Goal: Transaction & Acquisition: Download file/media

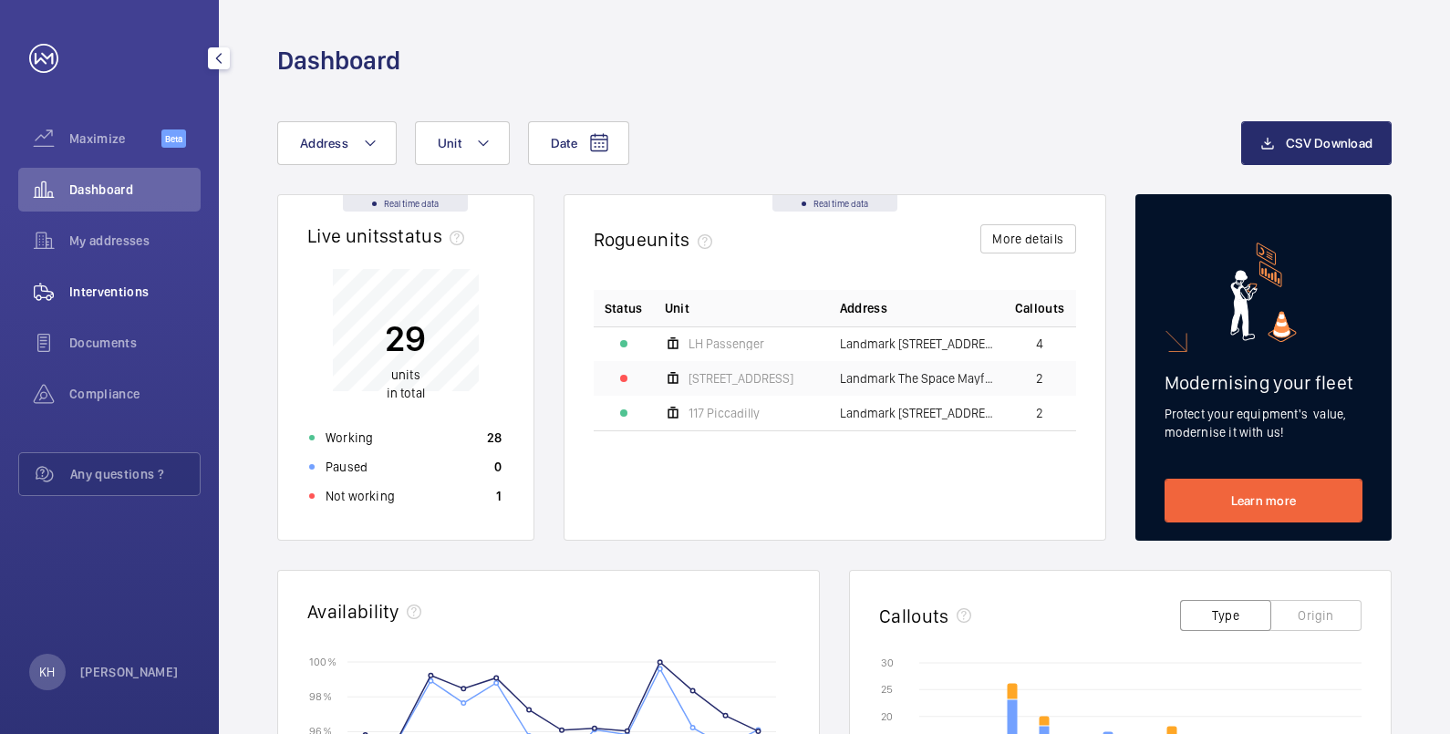
click at [88, 295] on span "Interventions" at bounding box center [134, 292] width 131 height 18
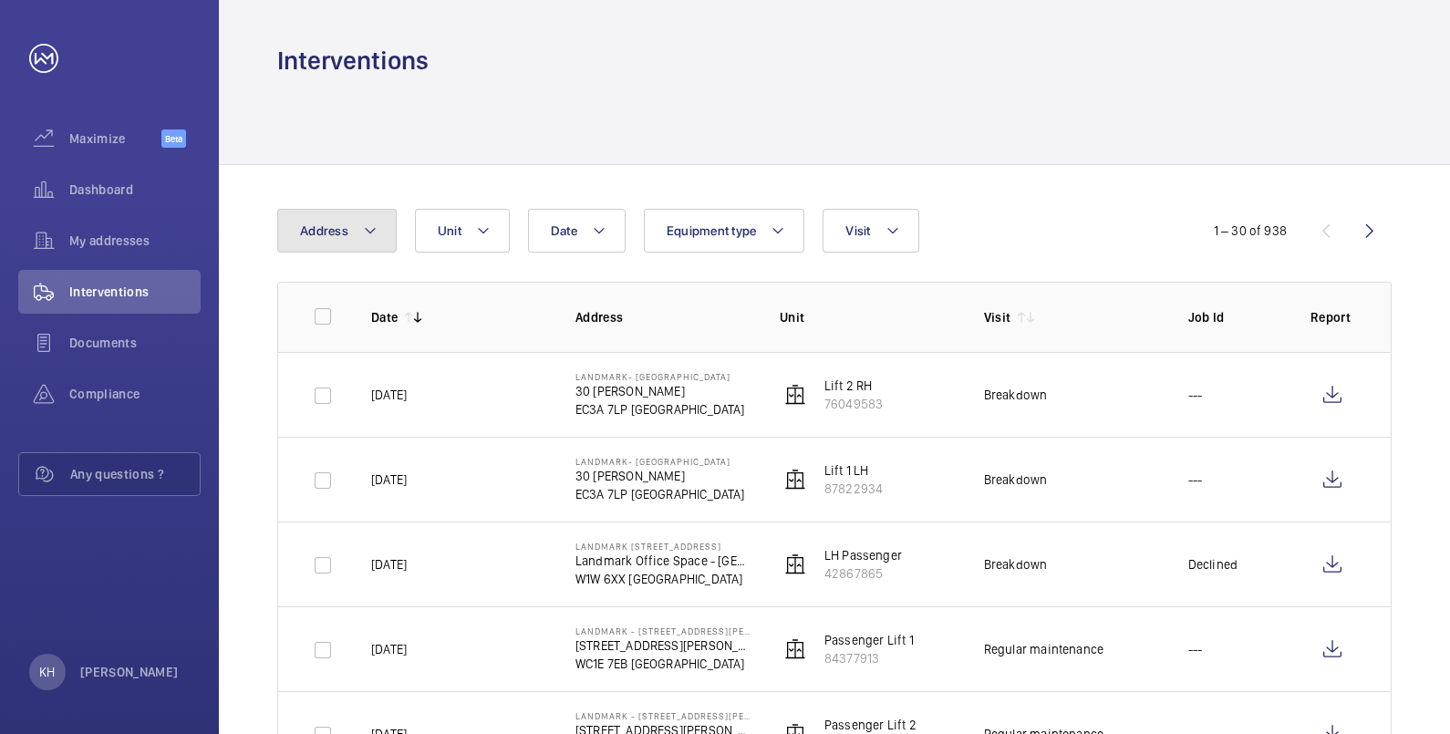
click at [369, 227] on mat-icon at bounding box center [370, 231] width 15 height 22
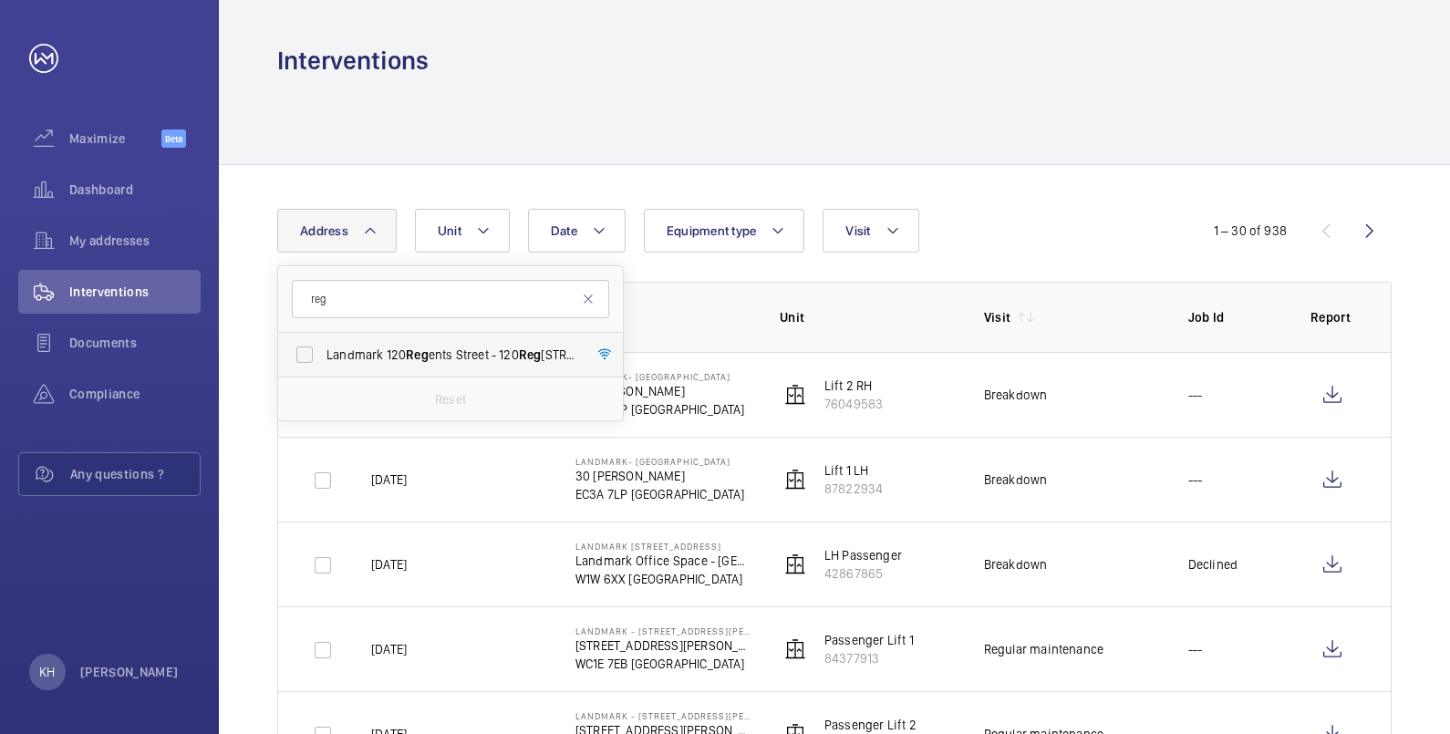
type input "reg"
click at [376, 358] on span "Landmark [STREET_ADDRESS]" at bounding box center [451, 355] width 251 height 18
click at [323, 358] on input "Landmark [STREET_ADDRESS]" at bounding box center [304, 354] width 36 height 36
checkbox input "true"
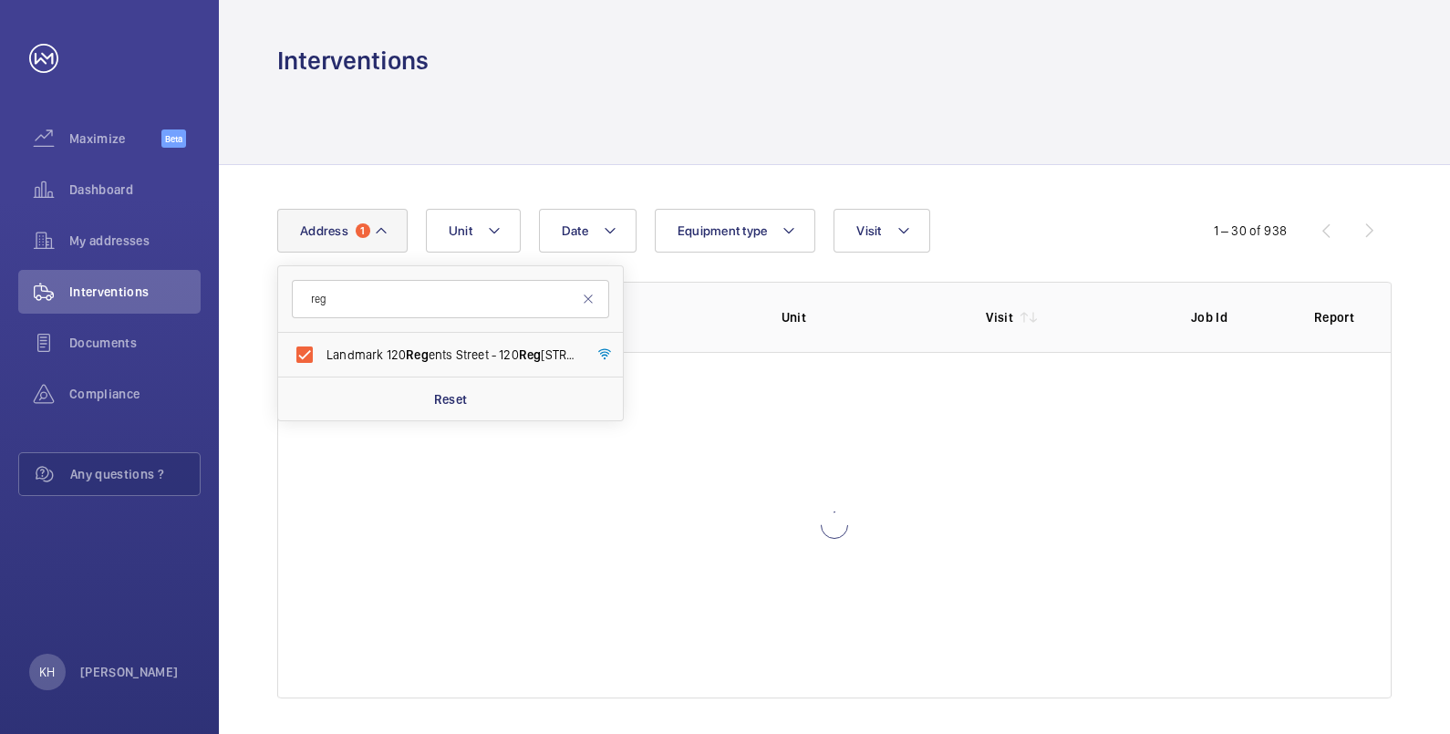
click at [1003, 195] on div "Date Address 1 reg Landmark [STREET_ADDRESS] Reset Unit Equipment type Visit 1 …" at bounding box center [834, 453] width 1231 height 577
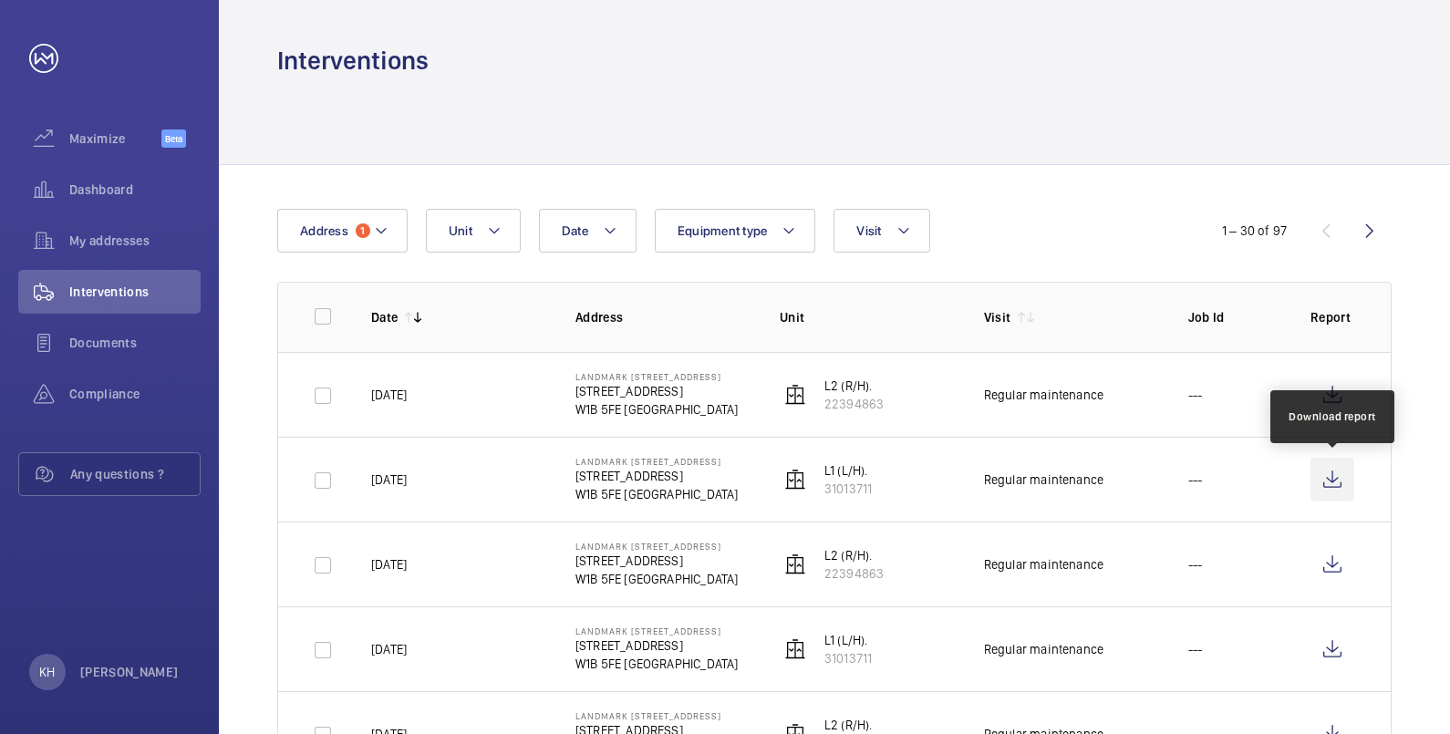
click at [1333, 468] on wm-front-icon-button at bounding box center [1332, 480] width 44 height 44
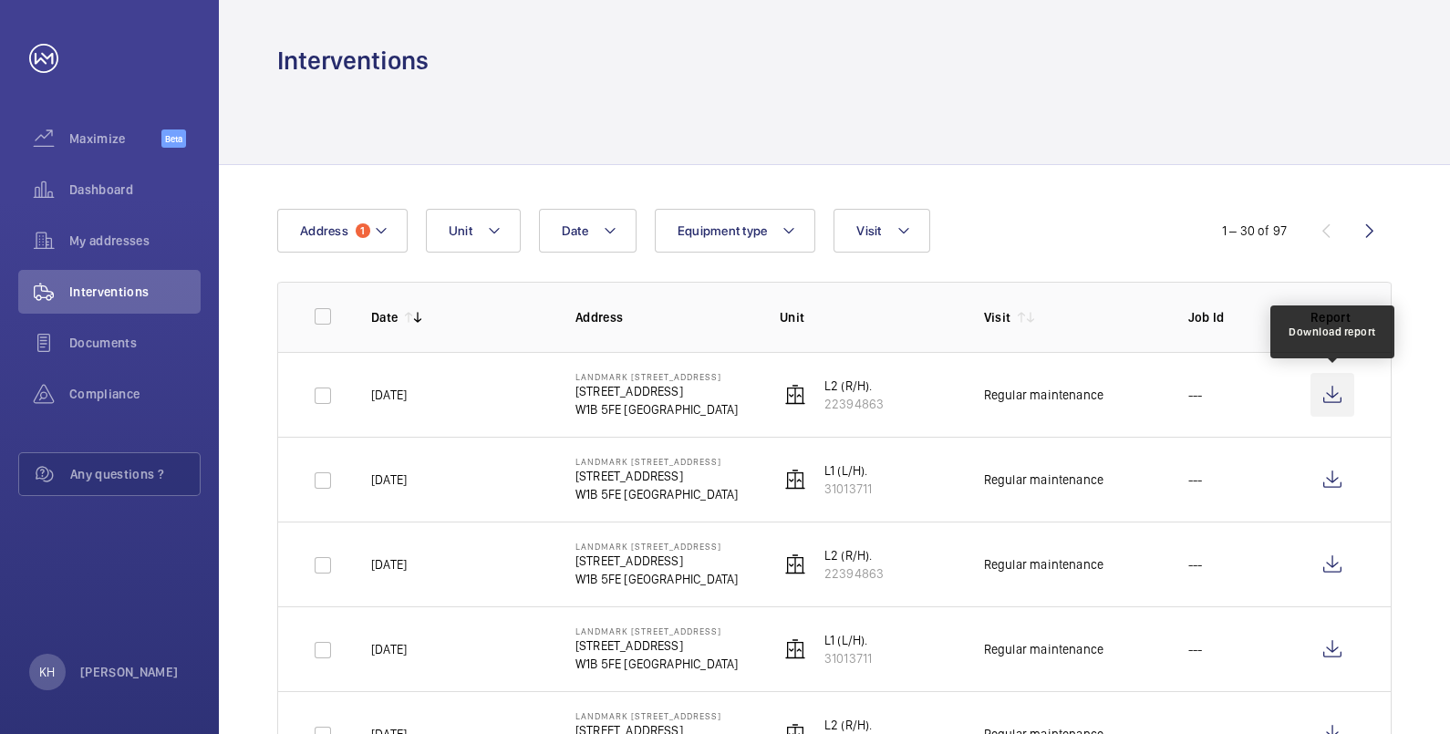
click at [1335, 398] on wm-front-icon-button at bounding box center [1332, 395] width 44 height 44
